Goal: Transaction & Acquisition: Download file/media

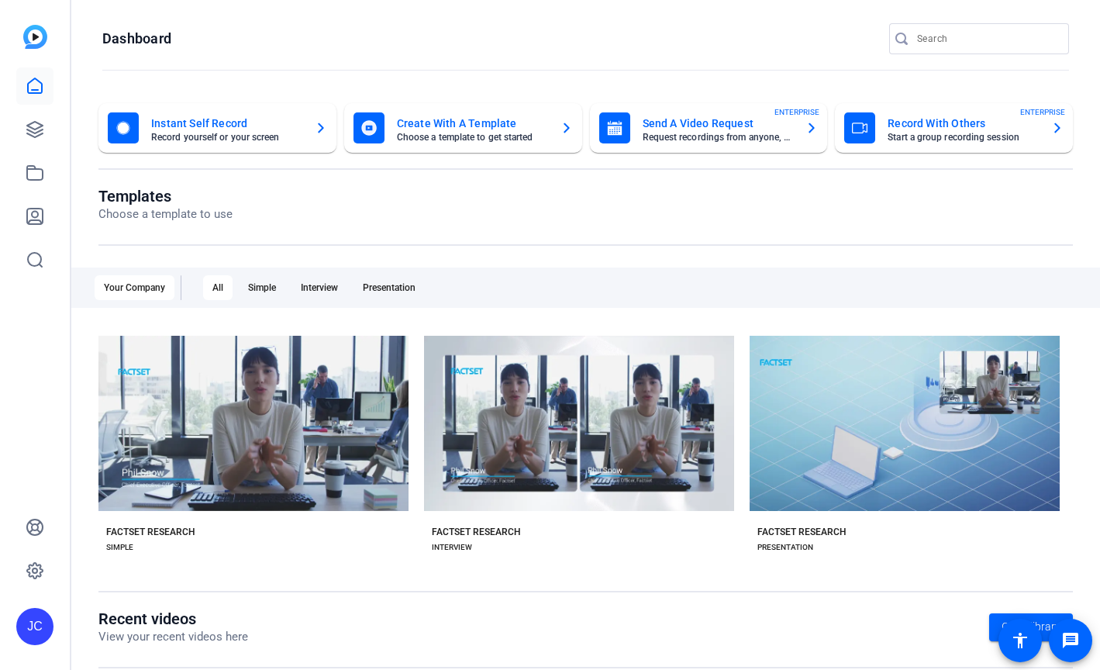
click at [14, 126] on div "JC" at bounding box center [35, 335] width 70 height 670
click at [39, 126] on icon at bounding box center [35, 130] width 16 height 16
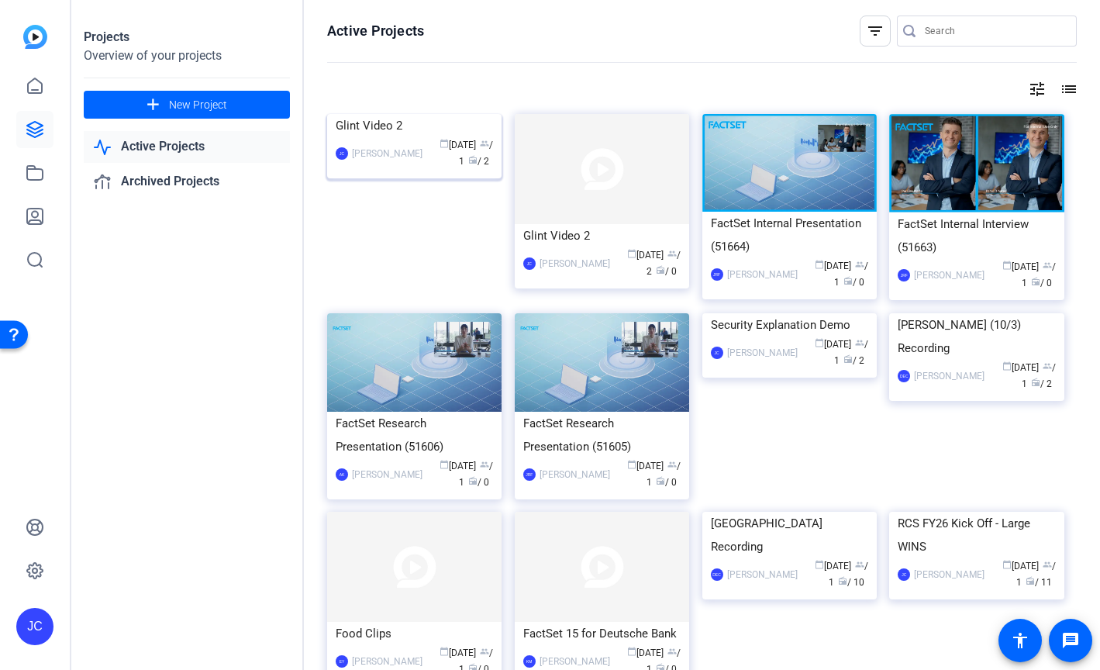
click at [462, 170] on div "calendar_today [DATE] group / 1 radio / 2" at bounding box center [461, 153] width 63 height 33
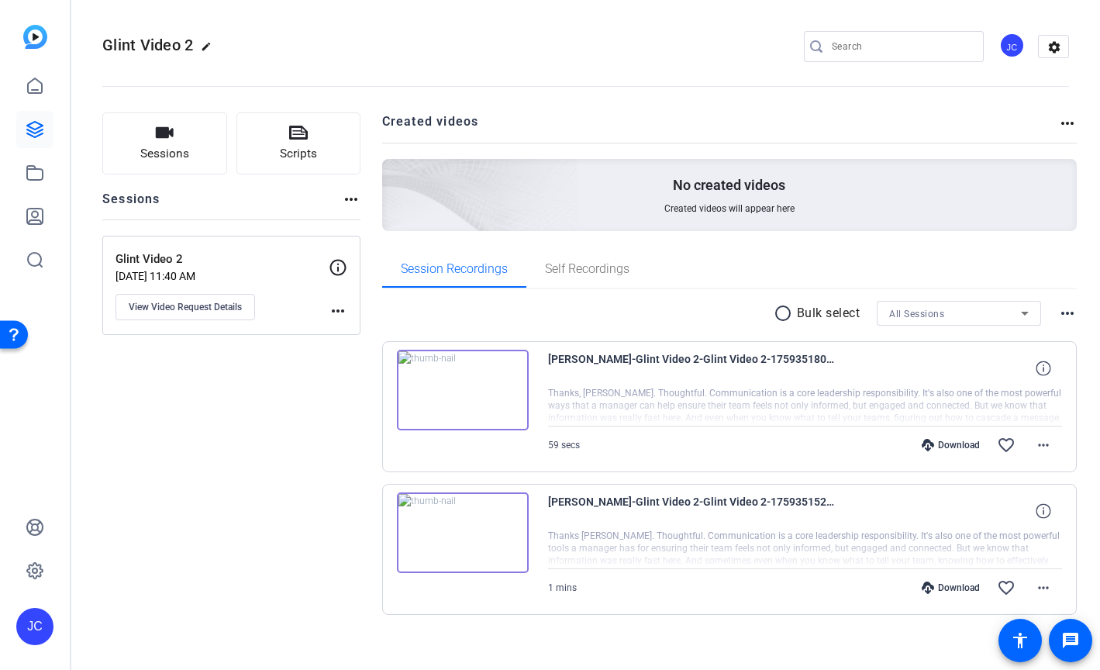
click at [493, 387] on img at bounding box center [463, 390] width 132 height 81
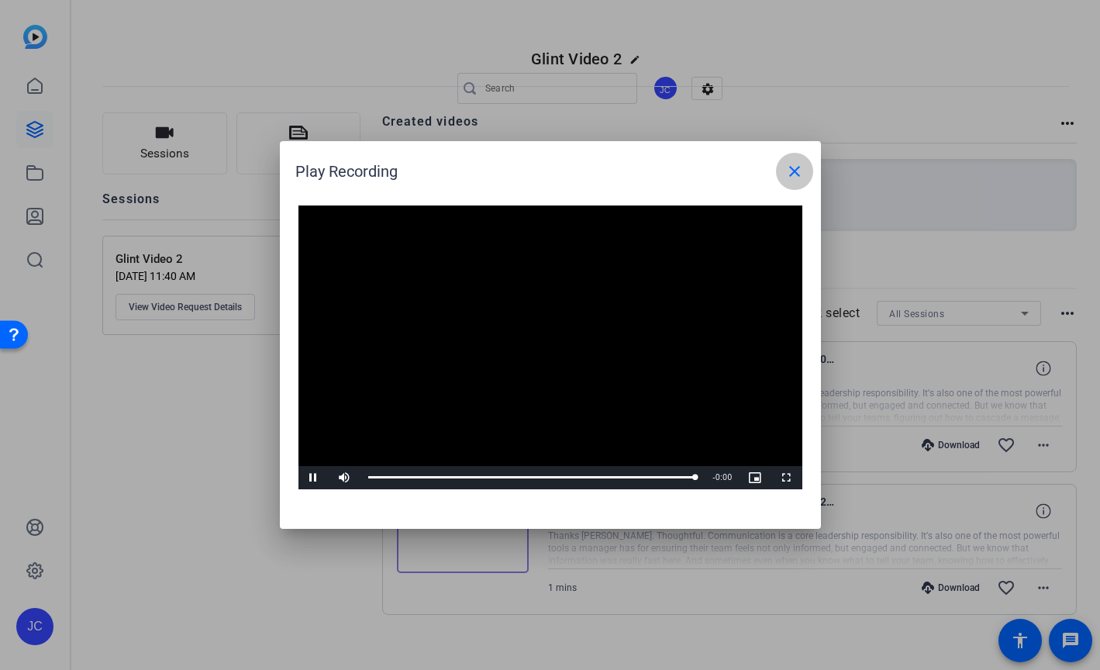
click at [799, 176] on mat-icon "close" at bounding box center [794, 171] width 19 height 19
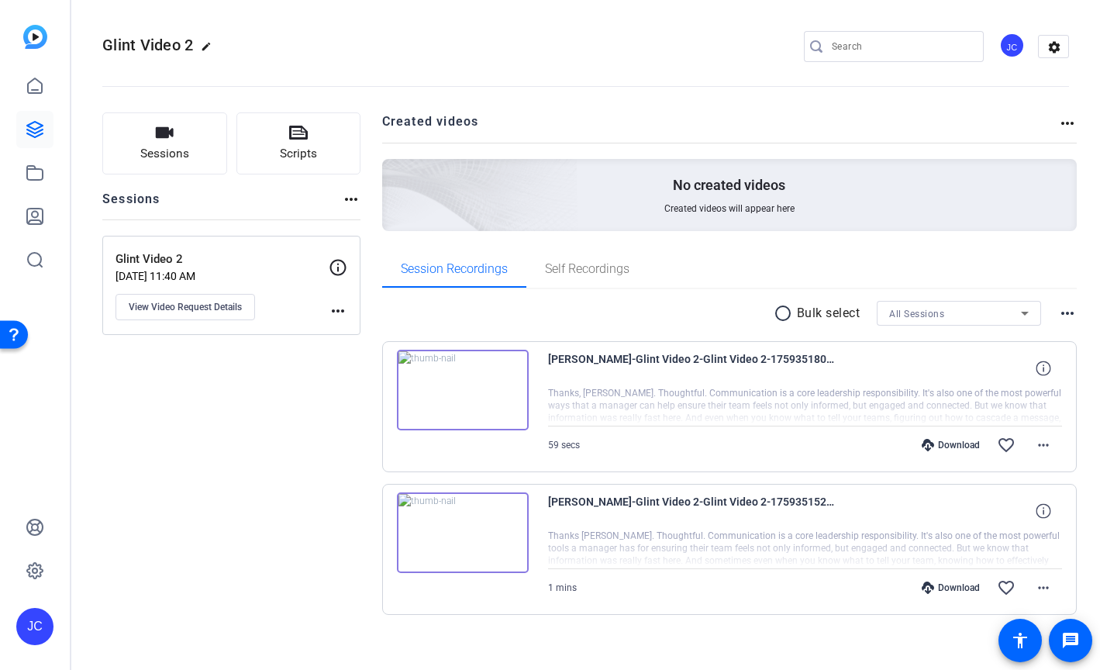
click at [499, 534] on img at bounding box center [463, 532] width 132 height 81
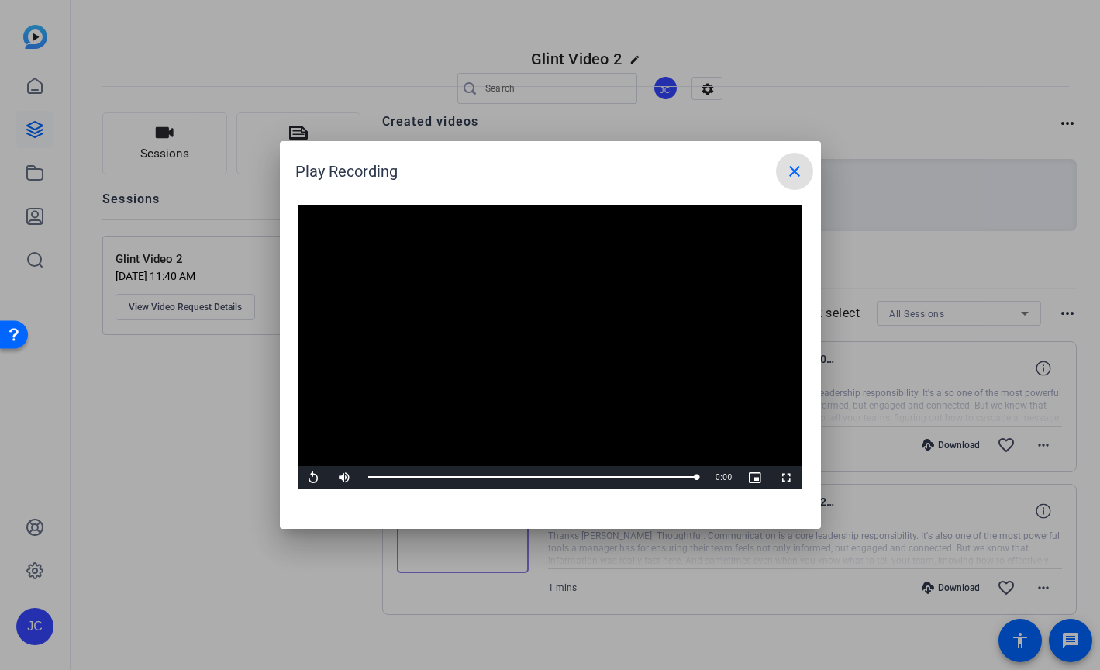
click at [795, 174] on mat-icon "close" at bounding box center [794, 171] width 19 height 19
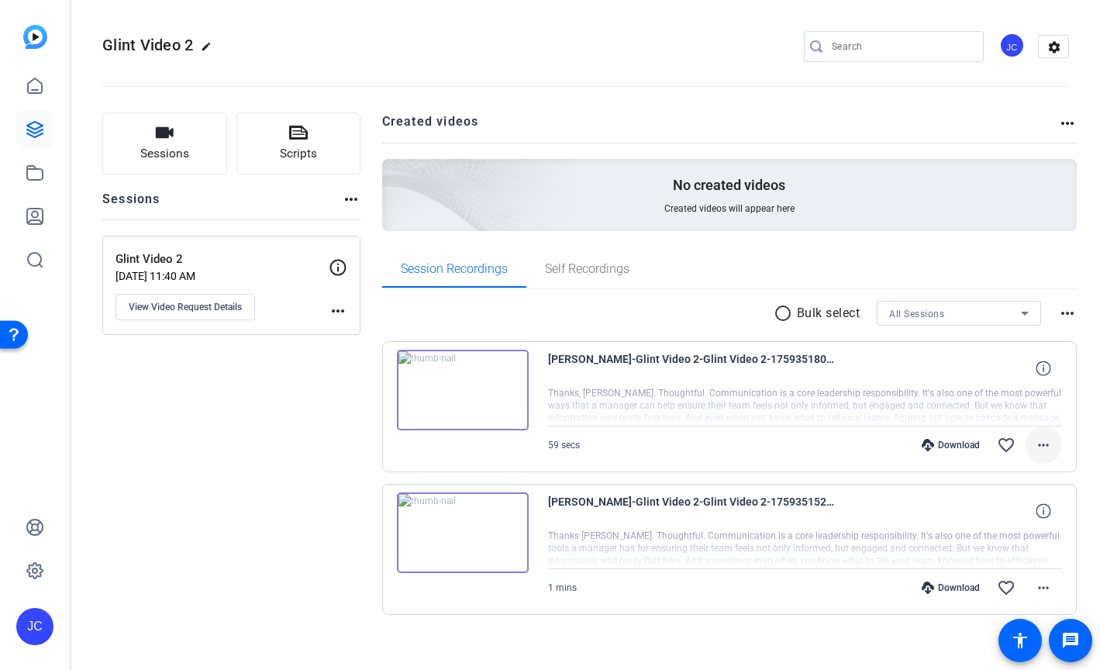
click at [1049, 447] on mat-icon "more_horiz" at bounding box center [1043, 445] width 19 height 19
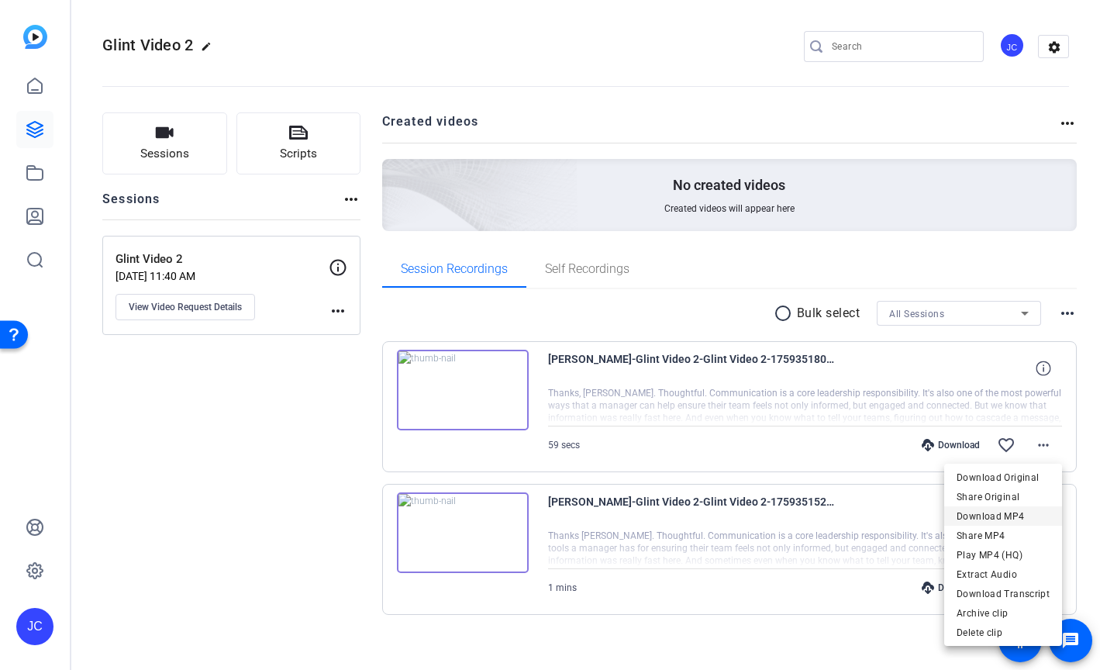
click at [1005, 514] on span "Download MP4" at bounding box center [1003, 516] width 93 height 19
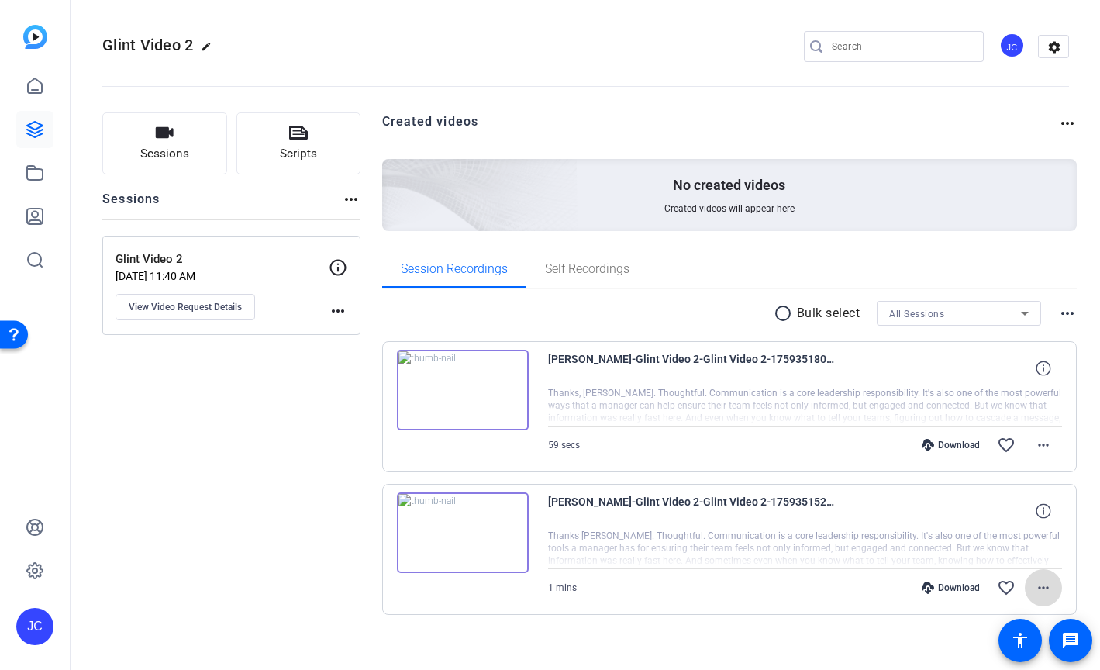
click at [1045, 588] on mat-icon "more_horiz" at bounding box center [1043, 587] width 19 height 19
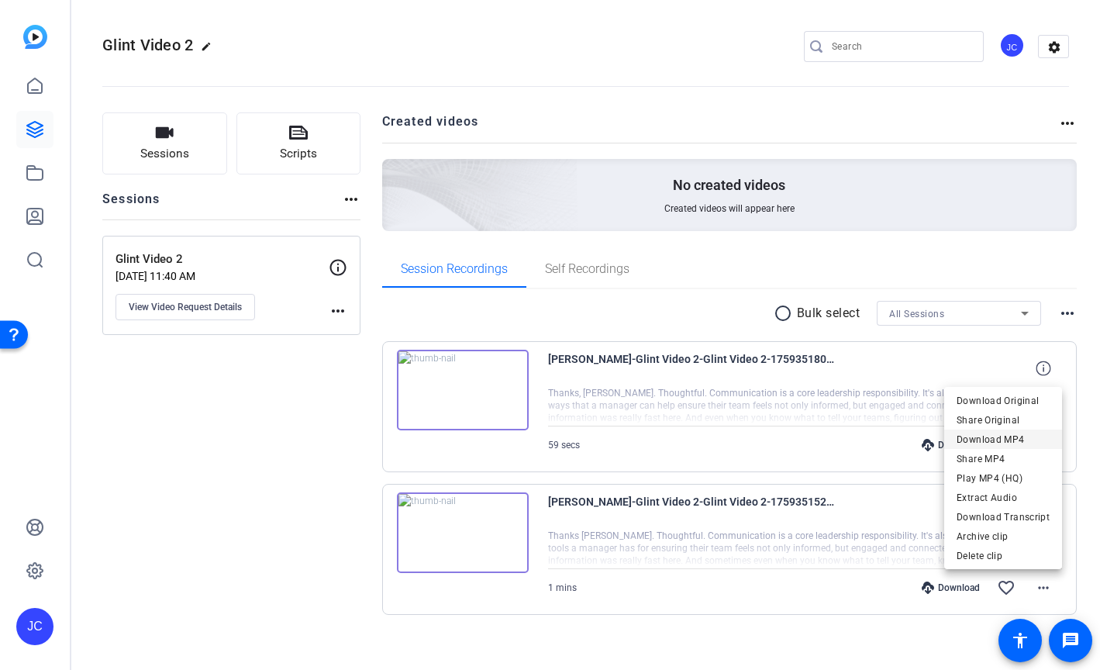
click at [1003, 440] on span "Download MP4" at bounding box center [1003, 439] width 93 height 19
